Goal: Book appointment/travel/reservation

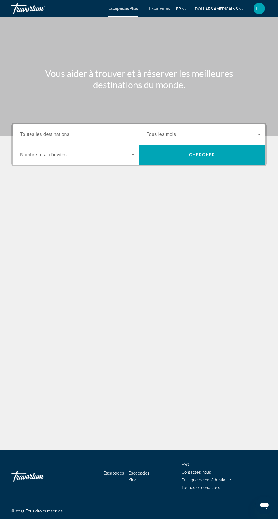
click at [35, 133] on span "Toutes les destinations" at bounding box center [44, 134] width 49 height 5
click at [35, 133] on input "Destination Toutes les destinations" at bounding box center [77, 134] width 114 height 7
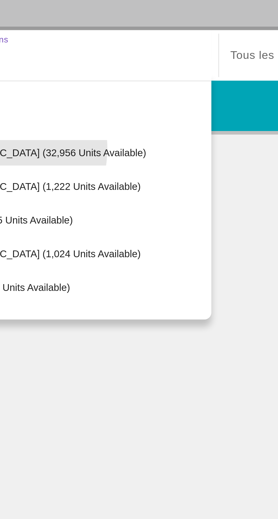
scroll to position [39, 0]
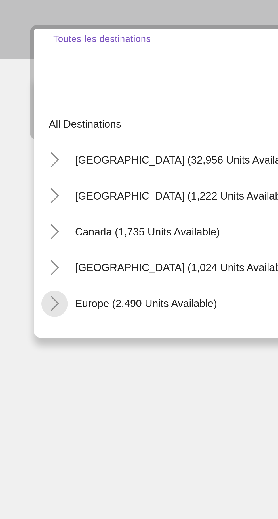
click at [24, 223] on mat-icon "Toggle Europe (2,490 units available)" at bounding box center [21, 228] width 10 height 10
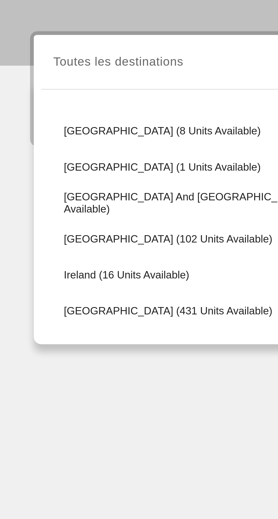
scroll to position [150, 0]
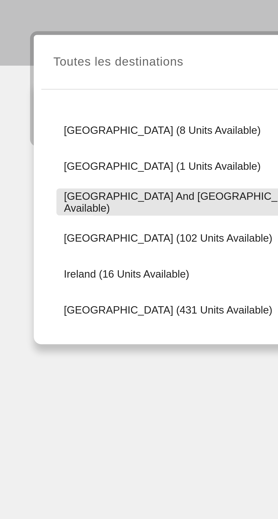
click at [33, 183] on span "[GEOGRAPHIC_DATA] and [GEOGRAPHIC_DATA] (11 units available)" at bounding box center [80, 187] width 112 height 9
type input "**********"
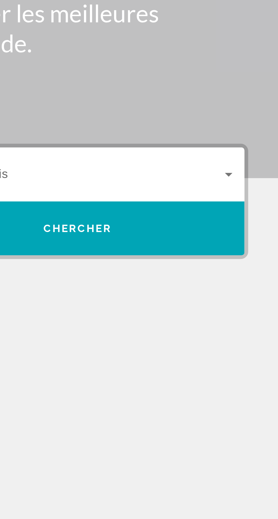
scroll to position [36, 0]
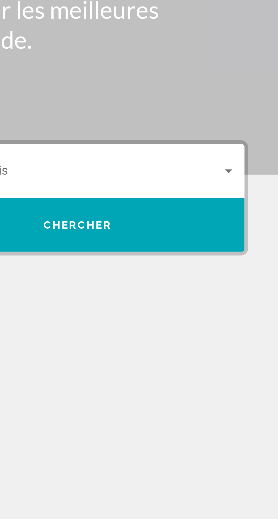
click at [215, 148] on span "Widget de recherche" at bounding box center [202, 155] width 126 height 14
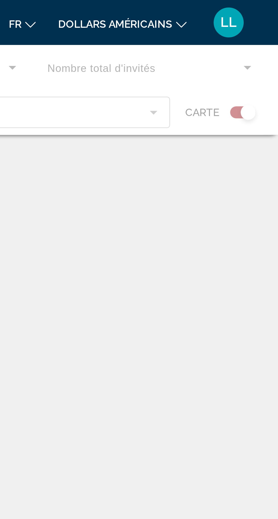
click at [209, 24] on div "Contenu principal" at bounding box center [139, 34] width 278 height 34
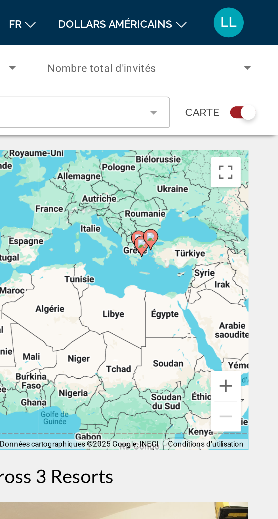
click at [269, 25] on icon "Search widget" at bounding box center [266, 25] width 7 height 7
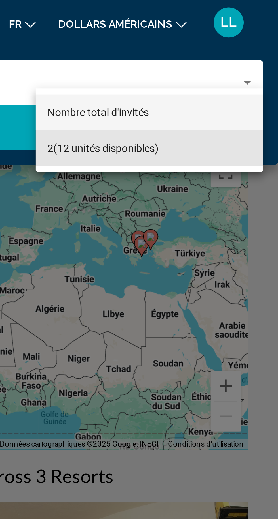
click at [200, 55] on font "(12 unités disponibles)" at bounding box center [213, 56] width 40 height 5
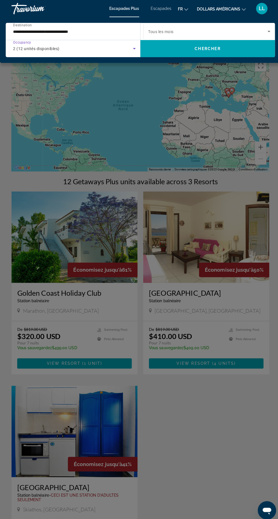
click at [156, 8] on font "Escapades" at bounding box center [159, 8] width 21 height 5
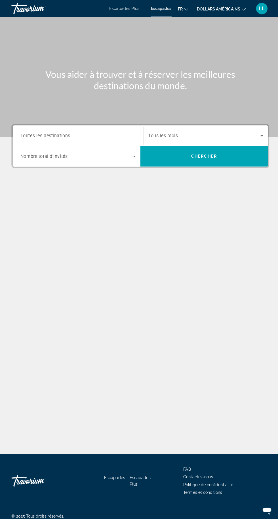
click at [187, 135] on span "Search widget" at bounding box center [201, 134] width 111 height 7
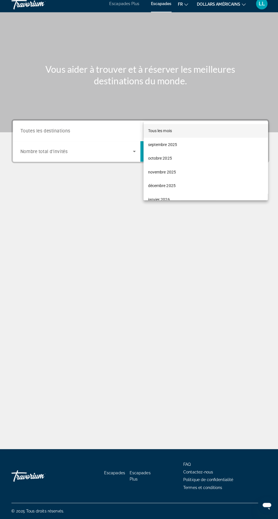
scroll to position [39, 0]
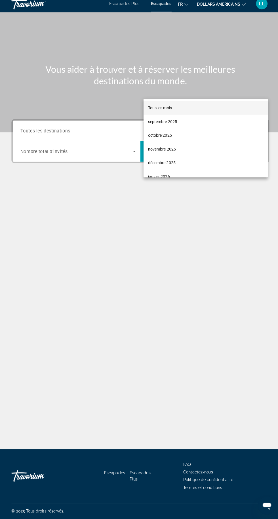
click at [46, 113] on div at bounding box center [139, 259] width 278 height 519
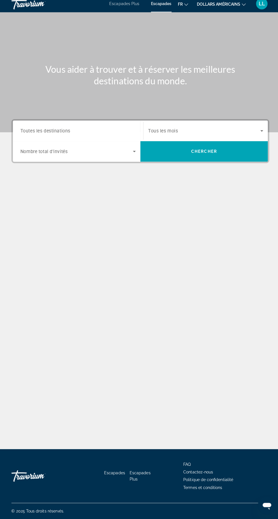
click at [114, 152] on span "Search widget" at bounding box center [75, 155] width 111 height 7
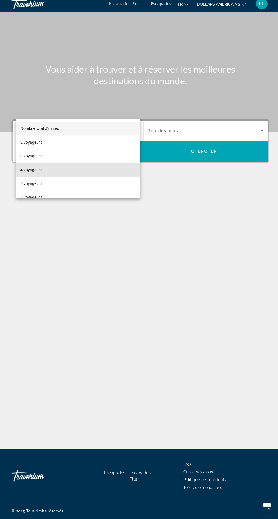
click at [35, 174] on font "4 voyageurs" at bounding box center [31, 173] width 22 height 5
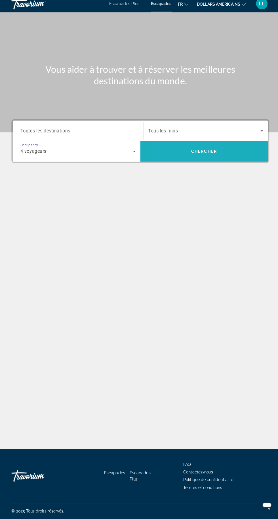
click at [172, 148] on span "Search widget" at bounding box center [202, 155] width 126 height 14
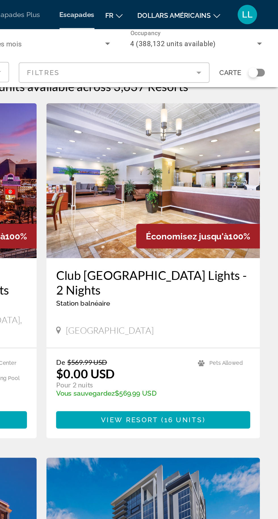
scroll to position [4, 0]
